Goal: Transaction & Acquisition: Purchase product/service

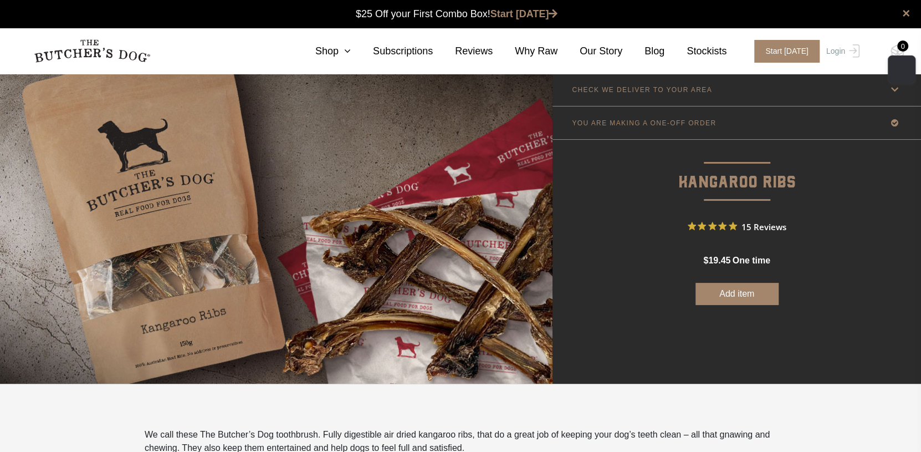
click at [736, 300] on button "Add item" at bounding box center [737, 294] width 83 height 22
click at [738, 289] on button "Add more" at bounding box center [737, 294] width 83 height 22
click at [893, 48] on img at bounding box center [898, 51] width 14 height 14
drag, startPoint x: 898, startPoint y: 74, endPoint x: 667, endPoint y: 88, distance: 231.6
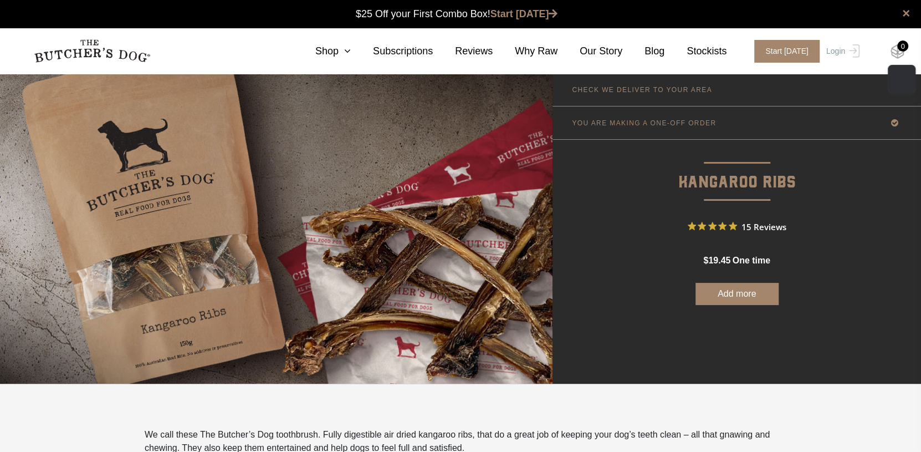
click at [892, 51] on img at bounding box center [898, 51] width 14 height 14
click at [743, 297] on button "Add more" at bounding box center [737, 294] width 83 height 22
click at [900, 52] on img at bounding box center [898, 51] width 14 height 14
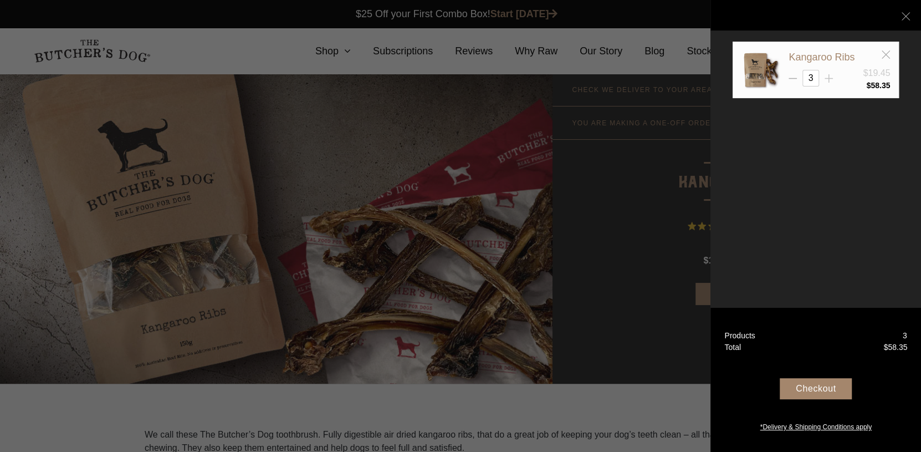
click at [825, 79] on icon at bounding box center [829, 78] width 8 height 8
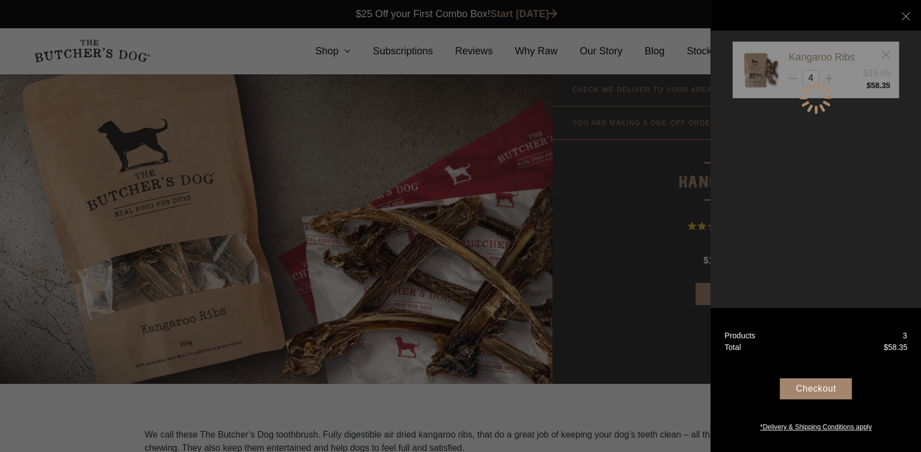
click at [827, 80] on div at bounding box center [815, 97] width 35 height 35
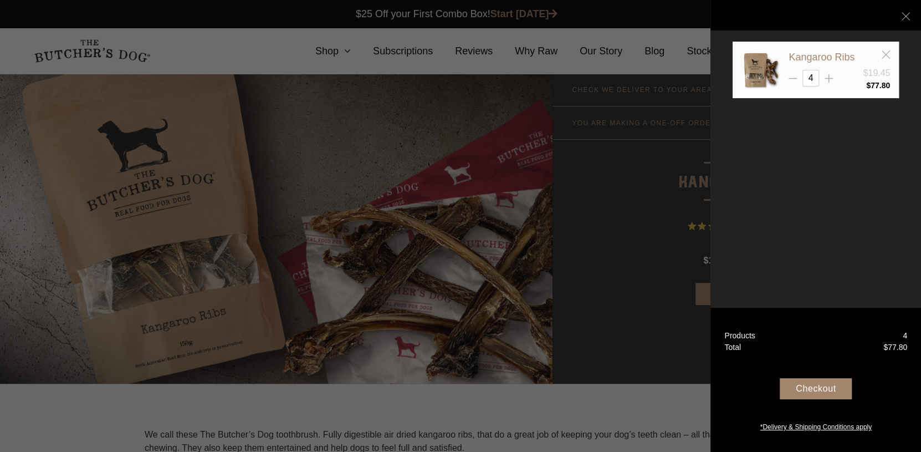
click at [827, 79] on icon at bounding box center [829, 78] width 8 height 8
type input "8"
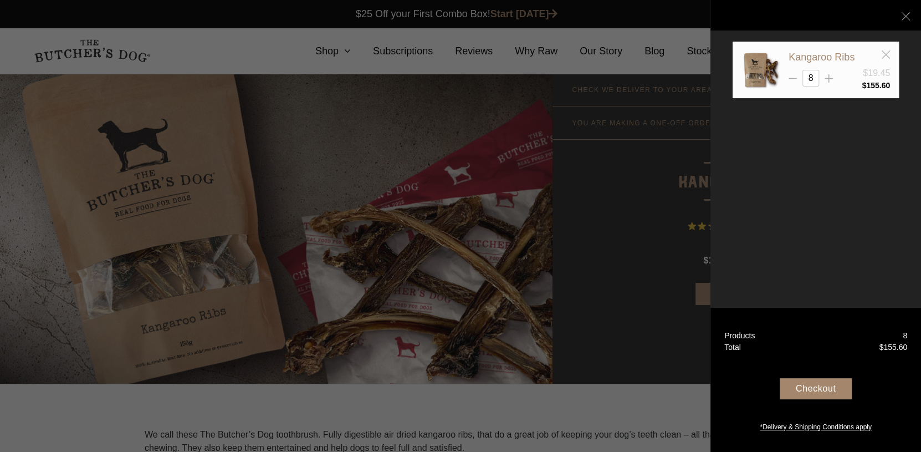
click at [817, 386] on div "Checkout" at bounding box center [816, 388] width 72 height 21
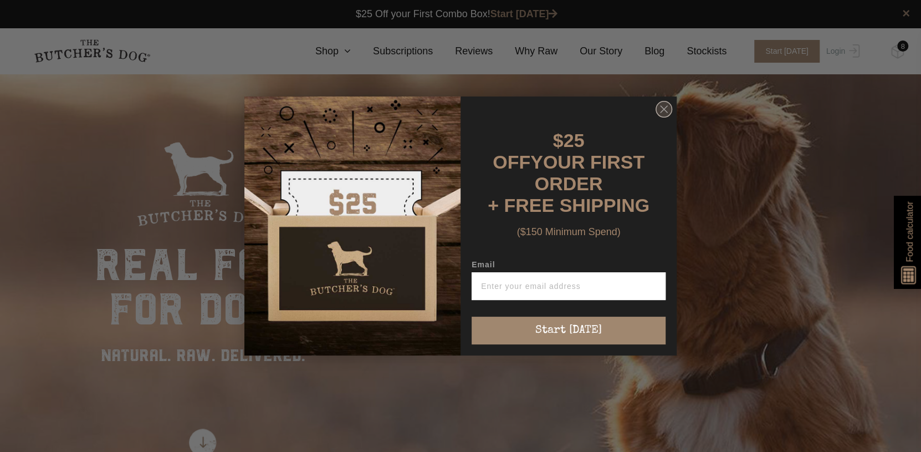
click at [665, 111] on icon "Close dialog" at bounding box center [664, 109] width 7 height 7
